Goal: Information Seeking & Learning: Learn about a topic

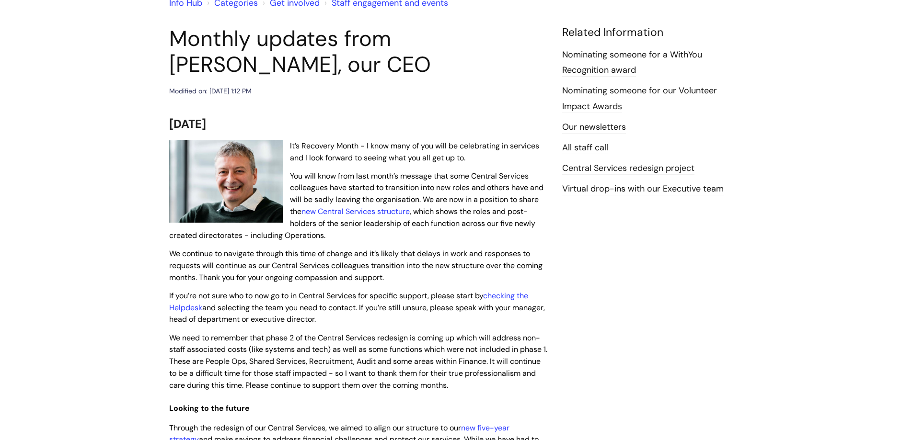
scroll to position [96, 0]
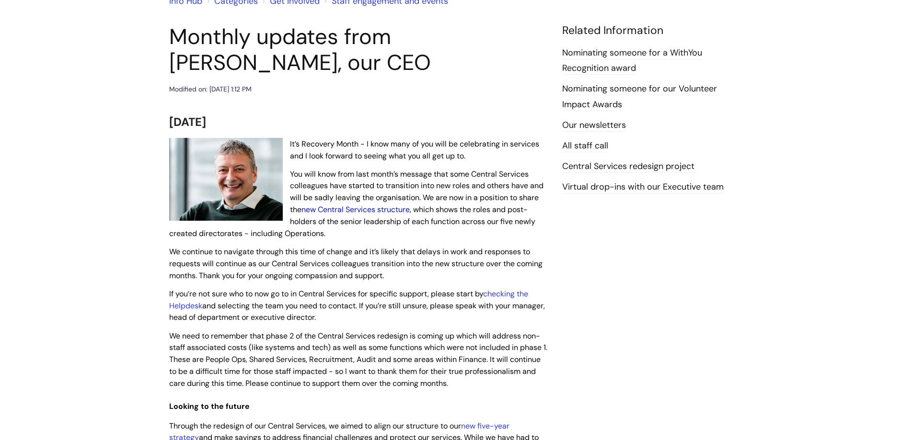
click at [355, 209] on link "new Central Services structure" at bounding box center [355, 210] width 108 height 10
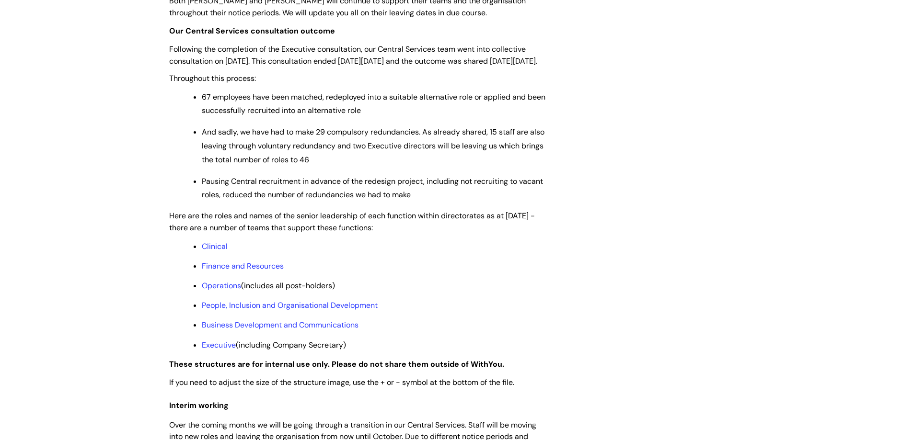
scroll to position [623, 0]
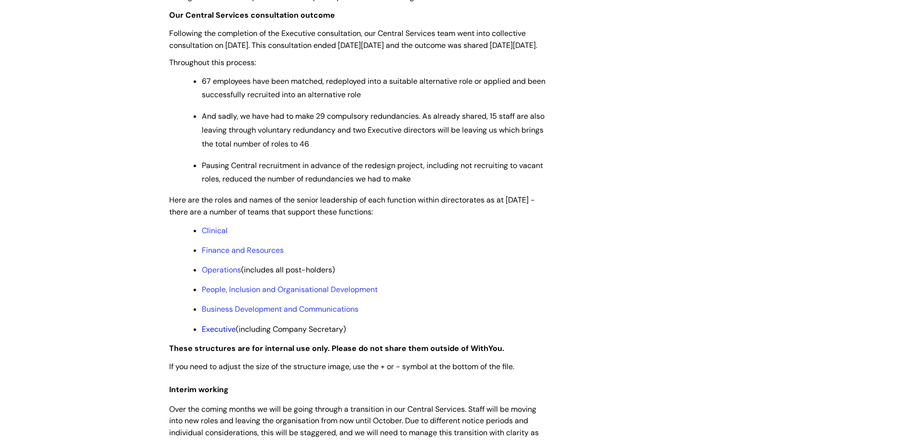
click at [218, 335] on link "Executive" at bounding box center [219, 329] width 34 height 10
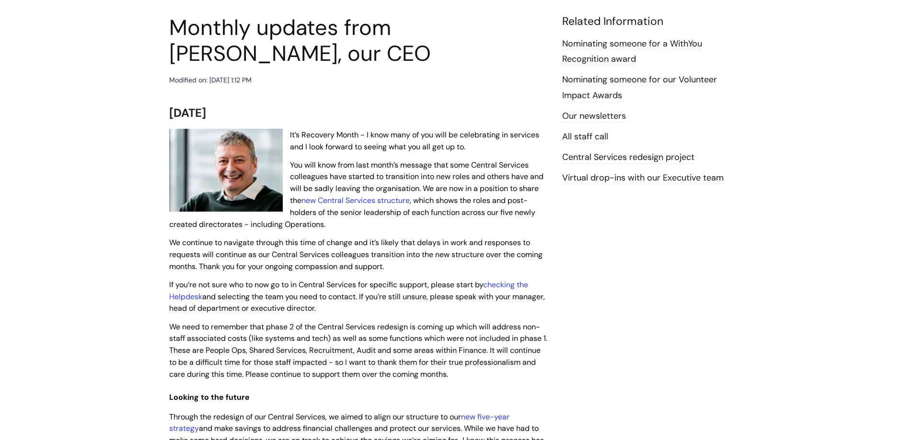
scroll to position [240, 0]
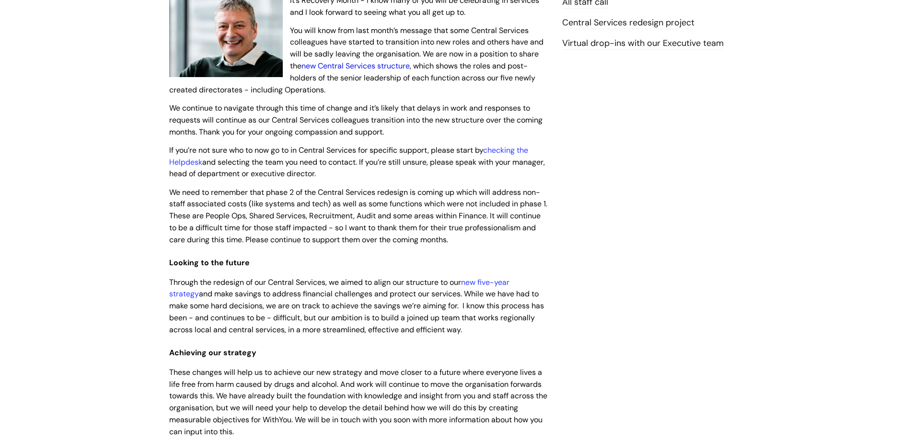
click at [345, 63] on link "new Central Services structure" at bounding box center [355, 66] width 108 height 10
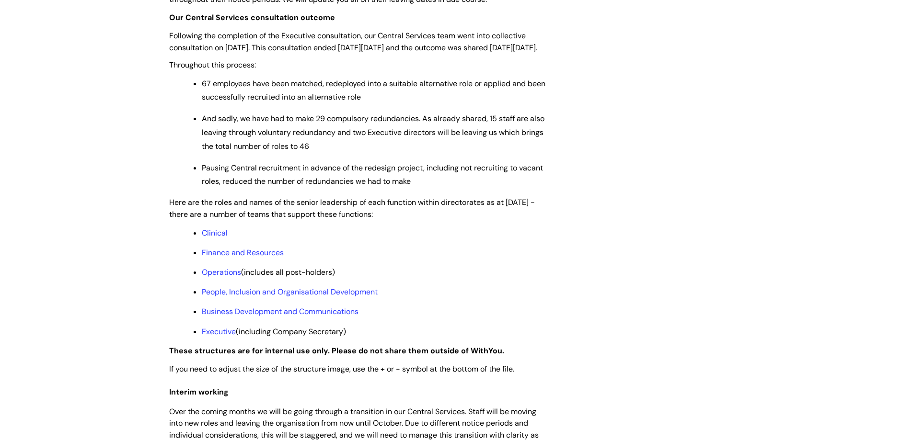
scroll to position [623, 0]
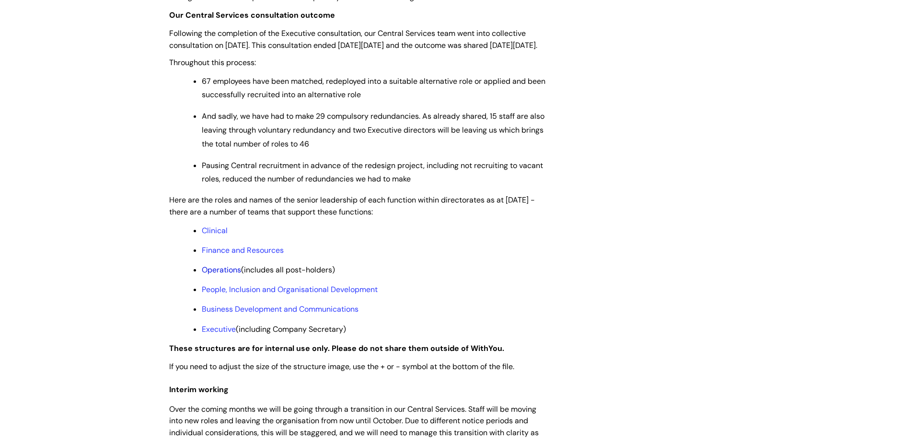
click at [214, 275] on link "Operations" at bounding box center [221, 270] width 39 height 10
